Goal: Task Accomplishment & Management: Use online tool/utility

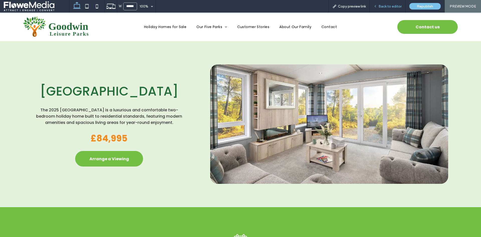
click at [392, 7] on span "Back to editor" at bounding box center [390, 6] width 23 height 4
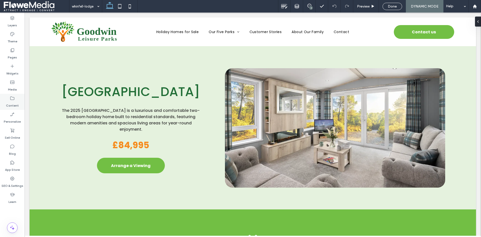
click at [14, 99] on icon at bounding box center [12, 98] width 5 height 5
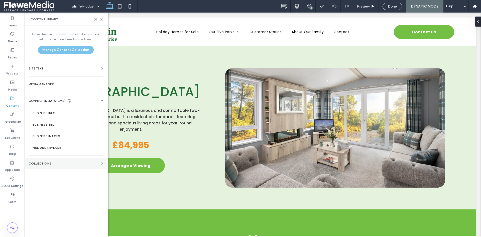
click at [59, 159] on section "Collections" at bounding box center [66, 164] width 82 height 12
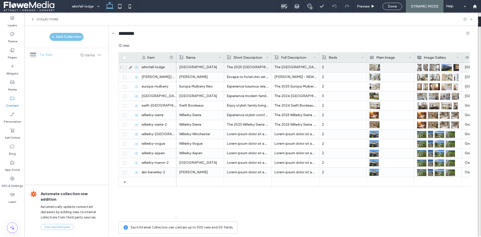
click at [153, 68] on div "whinfell-lodge" at bounding box center [158, 68] width 38 height 10
type input "*"
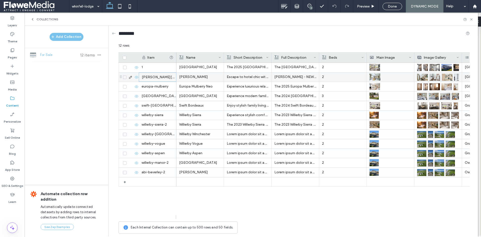
click at [155, 77] on div "[PERSON_NAME][GEOGRAPHIC_DATA]" at bounding box center [158, 76] width 38 height 9
click at [155, 77] on div "whinfell-lodge 3 Preview Done DYNAMIC MODE Help Design Panel Site Comments Team…" at bounding box center [240, 118] width 481 height 237
click at [156, 76] on div "[PERSON_NAME][GEOGRAPHIC_DATA]" at bounding box center [158, 76] width 38 height 9
type input "*"
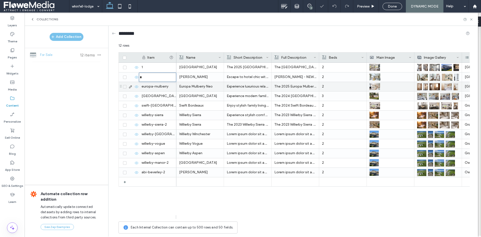
click at [158, 88] on div "europa-mulberry" at bounding box center [158, 86] width 38 height 9
type input "*"
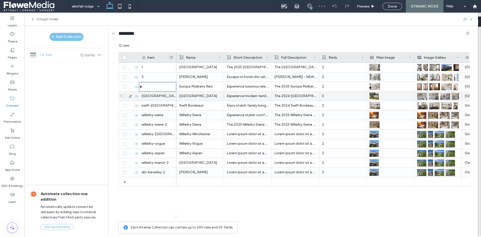
click at [157, 96] on div "[GEOGRAPHIC_DATA]-manor" at bounding box center [158, 96] width 38 height 9
type input "*"
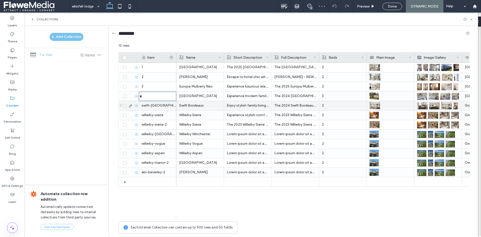
click at [158, 105] on div "swift-[GEOGRAPHIC_DATA]" at bounding box center [158, 105] width 38 height 9
type input "*"
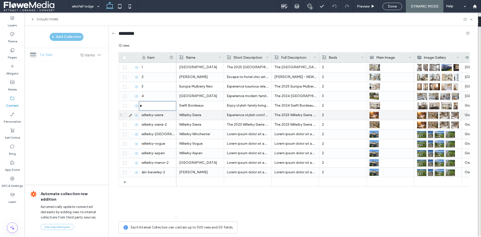
click at [159, 113] on div "willerby-sierra" at bounding box center [158, 115] width 38 height 9
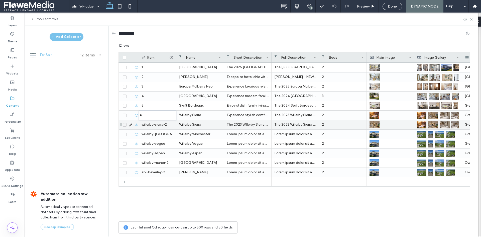
click at [161, 126] on div "willerby-sierra-2" at bounding box center [158, 124] width 38 height 9
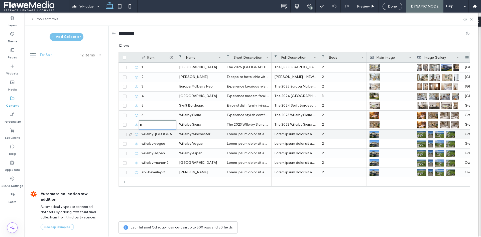
click at [158, 134] on div "willerby-[GEOGRAPHIC_DATA]" at bounding box center [158, 134] width 38 height 9
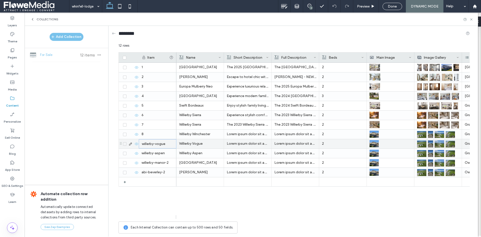
click at [158, 146] on div "willerby-vogue" at bounding box center [158, 143] width 38 height 9
type input "*"
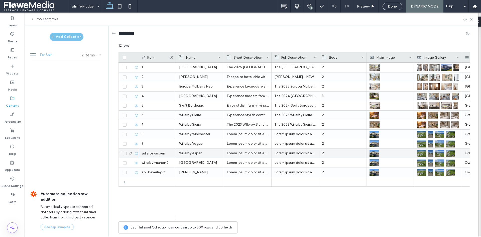
click at [158, 152] on div "willerby-aspen" at bounding box center [158, 153] width 38 height 9
type input "**"
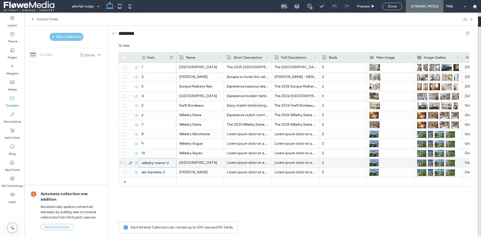
click at [158, 163] on div "willerby-manor-2" at bounding box center [158, 162] width 38 height 9
type input "**"
click at [154, 173] on div "abi-beverley-2" at bounding box center [158, 172] width 38 height 9
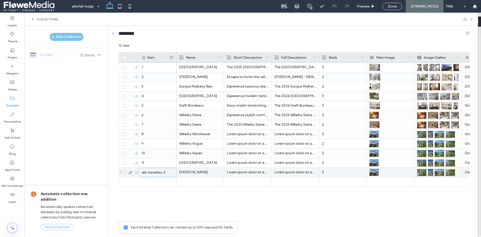
click at [155, 173] on div "abi-beverley-2" at bounding box center [158, 172] width 38 height 9
type input "**"
click at [209, 193] on div "[GEOGRAPHIC_DATA] The 2025 [GEOGRAPHIC_DATA] is a luxurious and comfortable two…" at bounding box center [324, 141] width 294 height 156
click at [257, 37] on div "********" at bounding box center [295, 34] width 352 height 9
click at [390, 5] on span "Done" at bounding box center [392, 6] width 9 height 4
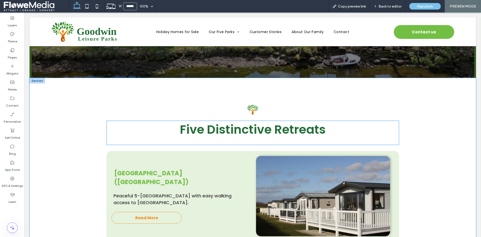
scroll to position [527, 0]
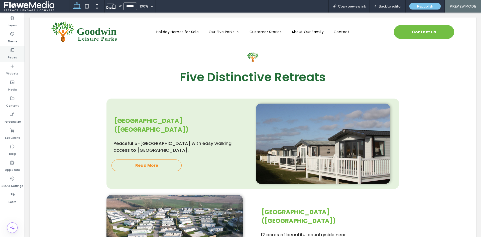
click at [17, 53] on div "Pages" at bounding box center [12, 54] width 25 height 16
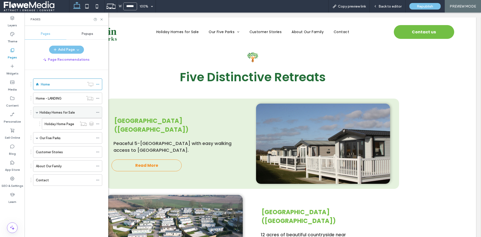
click at [71, 109] on div "Holiday Homes for Sale" at bounding box center [67, 112] width 54 height 11
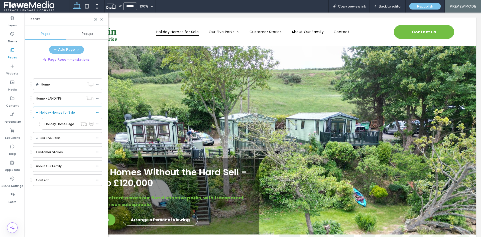
scroll to position [0, 0]
click at [101, 20] on use at bounding box center [102, 19] width 2 height 2
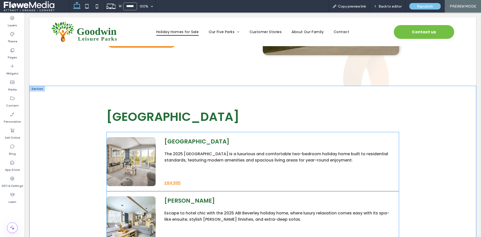
scroll to position [326, 0]
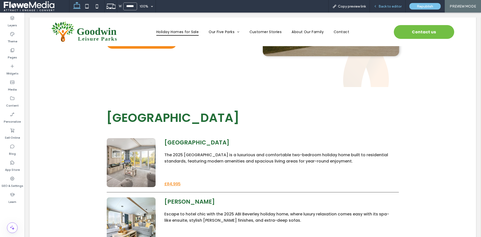
click at [388, 5] on span "Back to editor" at bounding box center [390, 6] width 23 height 4
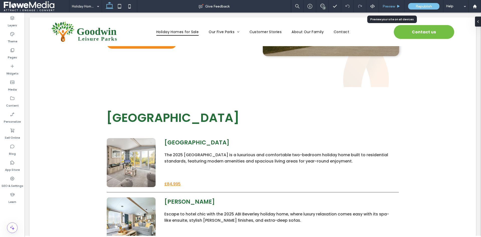
click at [389, 5] on span "Preview" at bounding box center [389, 6] width 13 height 4
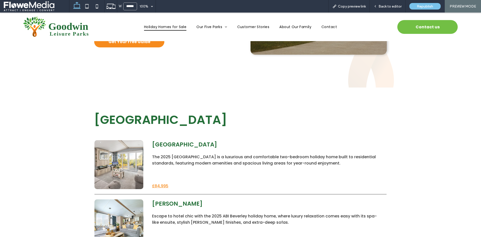
click at [126, 143] on div at bounding box center [119, 164] width 49 height 49
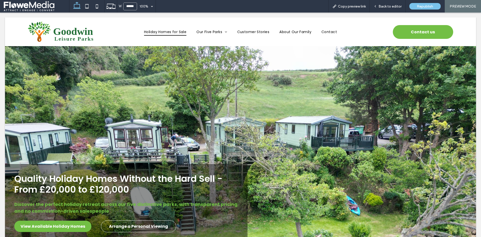
scroll to position [330, 0]
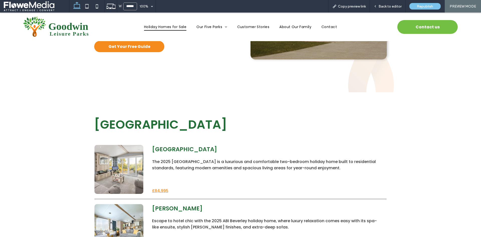
click at [113, 225] on div at bounding box center [119, 228] width 49 height 49
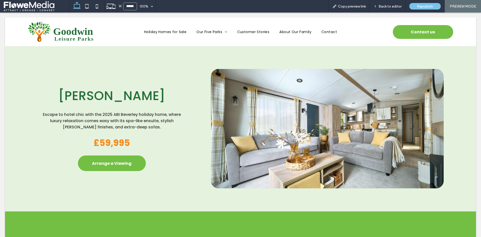
scroll to position [0, 0]
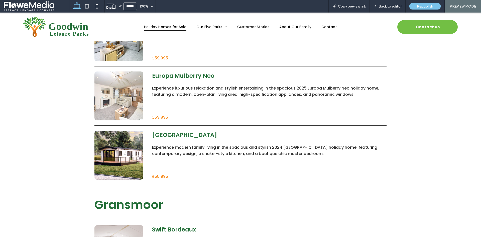
scroll to position [526, 0]
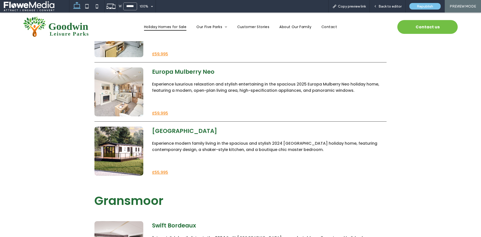
click at [125, 90] on div at bounding box center [119, 91] width 49 height 49
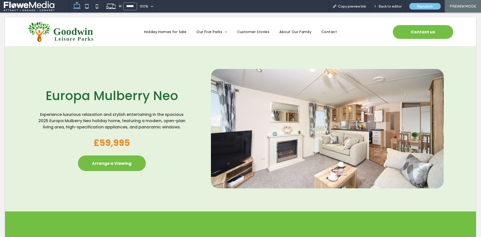
scroll to position [0, 0]
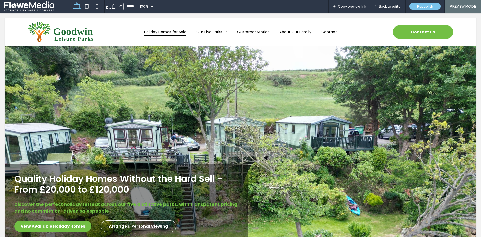
scroll to position [519, 0]
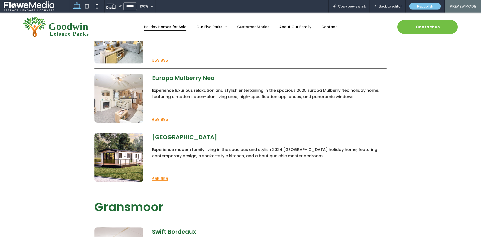
click at [124, 150] on div at bounding box center [119, 157] width 49 height 49
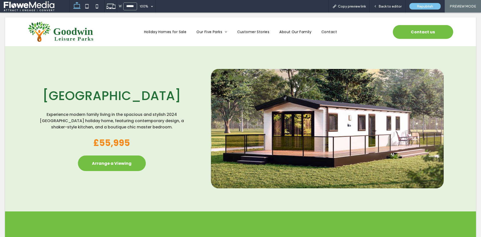
scroll to position [0, 0]
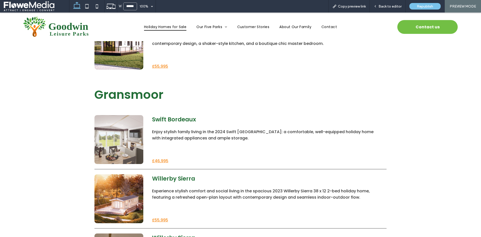
scroll to position [664, 0]
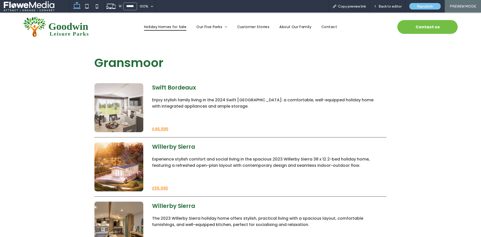
click at [123, 100] on div at bounding box center [119, 107] width 49 height 49
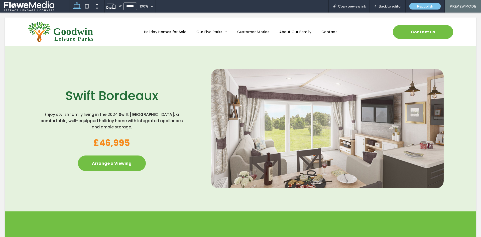
scroll to position [0, 0]
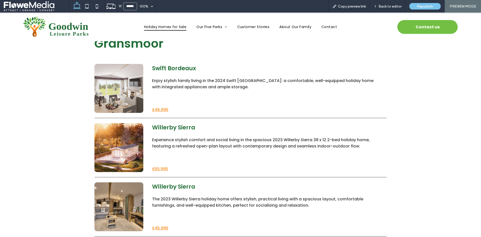
scroll to position [682, 0]
click at [129, 142] on div at bounding box center [119, 148] width 49 height 49
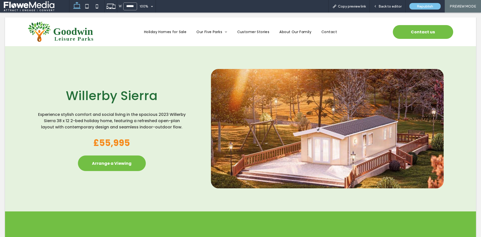
scroll to position [0, 0]
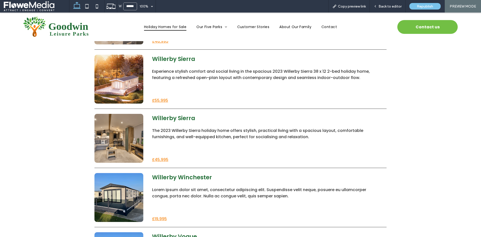
click at [125, 131] on div at bounding box center [119, 138] width 49 height 49
click at [125, 131] on div at bounding box center [240, 118] width 481 height 237
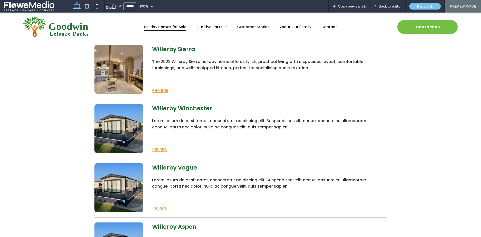
click at [106, 133] on div at bounding box center [119, 128] width 49 height 49
click at [106, 133] on div at bounding box center [240, 118] width 481 height 237
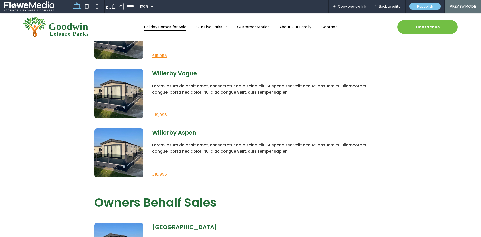
click at [109, 88] on div at bounding box center [119, 93] width 49 height 49
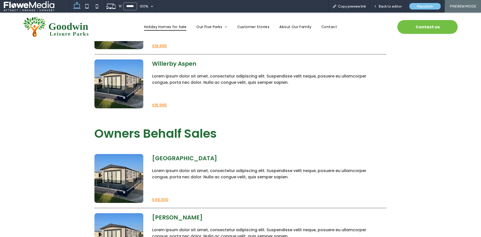
click at [125, 85] on div at bounding box center [119, 83] width 49 height 49
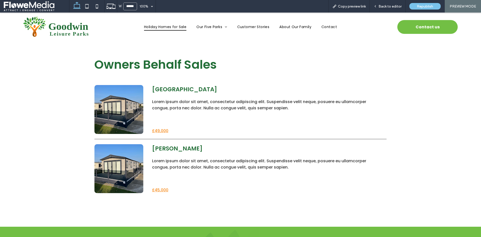
click at [131, 115] on div at bounding box center [119, 109] width 49 height 49
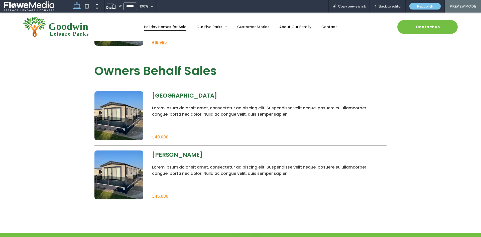
click at [126, 160] on div at bounding box center [119, 174] width 49 height 49
